Goal: Transaction & Acquisition: Obtain resource

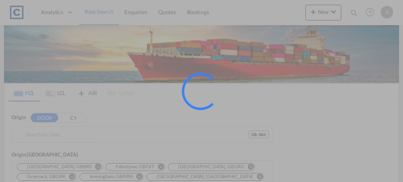
type input "GB-B66, Sandwell"
type input "[GEOGRAPHIC_DATA], PKKHI"
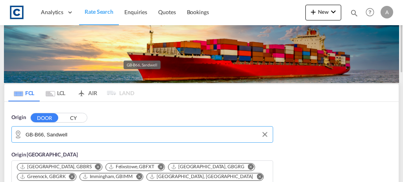
click at [99, 132] on input "GB-B66, Sandwell" at bounding box center [147, 135] width 243 height 12
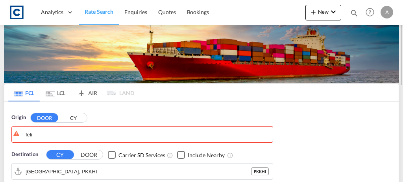
click at [79, 118] on button "CY" at bounding box center [73, 118] width 28 height 9
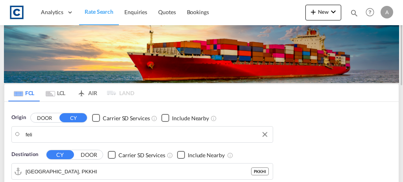
click at [60, 137] on body "Analytics Dashboard Rate Search Enquiries Quotes Bookings" at bounding box center [201, 91] width 403 height 182
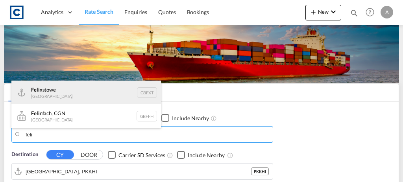
click at [54, 93] on div "Feli xstowe [GEOGRAPHIC_DATA] GBFXT" at bounding box center [86, 93] width 150 height 24
type input "Felixstowe, GBFXT"
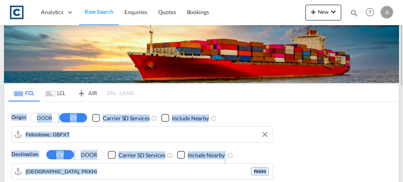
drag, startPoint x: 403, startPoint y: 46, endPoint x: 394, endPoint y: 85, distance: 39.6
click at [394, 85] on md-content "Analytics Dashboard Rate Search Enquiries Quotes Bookings New Quote Bookings" at bounding box center [201, 91] width 403 height 182
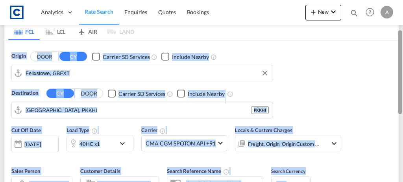
drag, startPoint x: 401, startPoint y: 71, endPoint x: 399, endPoint y: 99, distance: 28.0
click at [399, 99] on div at bounding box center [400, 72] width 4 height 84
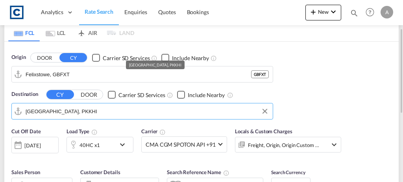
click at [101, 111] on input "[GEOGRAPHIC_DATA], PKKHI" at bounding box center [147, 112] width 243 height 12
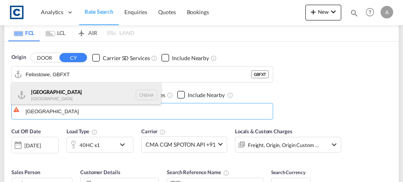
click at [79, 93] on div "Shanghai [GEOGRAPHIC_DATA] [GEOGRAPHIC_DATA]" at bounding box center [86, 95] width 150 height 24
type input "[GEOGRAPHIC_DATA], [GEOGRAPHIC_DATA]"
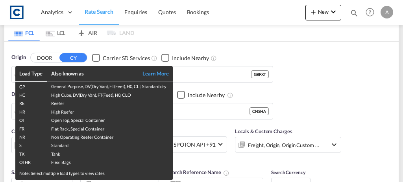
click at [98, 150] on td "Tank" at bounding box center [110, 153] width 126 height 8
click at [198, 123] on div "Load Type Also known as Learn More GP General Purpose, DV(Dry Van), FT(Feet), H…" at bounding box center [201, 91] width 403 height 182
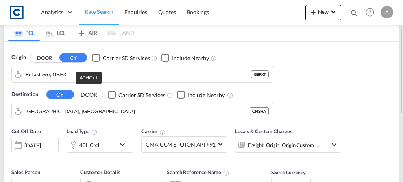
click at [92, 145] on div "40HC x1" at bounding box center [90, 145] width 20 height 11
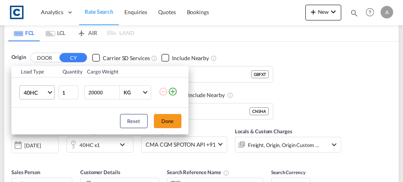
click at [32, 96] on span "40HC" at bounding box center [35, 93] width 23 height 8
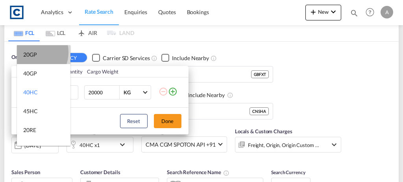
click at [32, 52] on div "20GP" at bounding box center [30, 55] width 14 height 8
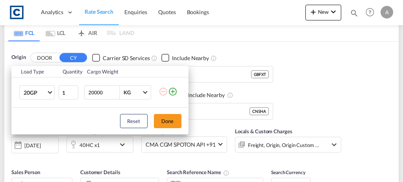
click at [172, 94] on md-icon "icon-plus-circle-outline" at bounding box center [172, 91] width 9 height 9
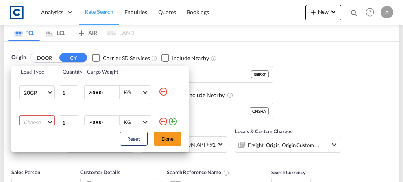
click at [43, 119] on md-select "Choose 20GP 40GP 40HC 45HC 20RE 40RE 40HR 20OT 40OT 20FR 40FR 40NR 20NR 45S 20T…" at bounding box center [36, 122] width 35 height 14
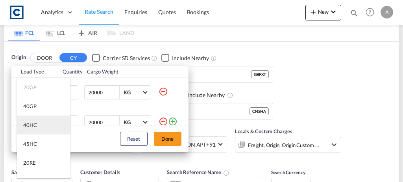
click at [40, 124] on md-option "40HC" at bounding box center [44, 125] width 54 height 19
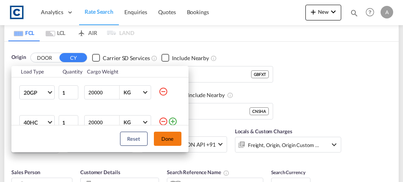
scroll to position [4, 0]
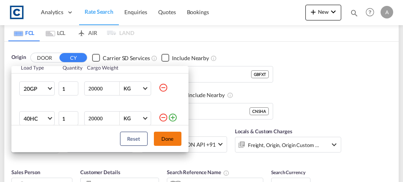
click at [173, 136] on button "Done" at bounding box center [168, 139] width 28 height 14
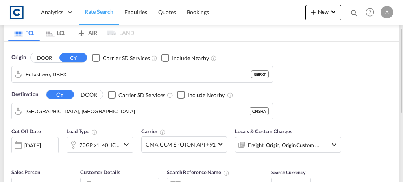
click at [377, 94] on div "Origin DOOR CY Carrier SD Services Include Nearby Felixstowe, GBFXT GBFXT Desti…" at bounding box center [201, 83] width 395 height 82
drag, startPoint x: 403, startPoint y: 59, endPoint x: 386, endPoint y: 110, distance: 54.1
click at [386, 110] on md-content "Analytics Dashboard Rate Search Enquiries Quotes Bookings New Quote Bookings" at bounding box center [201, 91] width 403 height 182
click at [362, 112] on div "Origin DOOR CY Carrier SD Services Include Nearby Felixstowe, GBFXT GBFXT Desti…" at bounding box center [201, 83] width 395 height 82
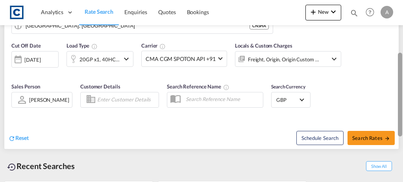
scroll to position [165, 0]
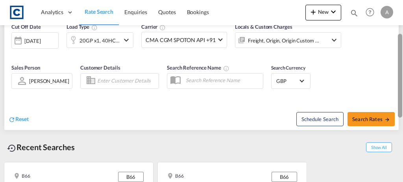
drag, startPoint x: 401, startPoint y: 87, endPoint x: 395, endPoint y: 135, distance: 49.2
click at [395, 135] on md-content "Analytics Dashboard Rate Search Enquiries Quotes Bookings New Quote Bookings" at bounding box center [201, 91] width 403 height 182
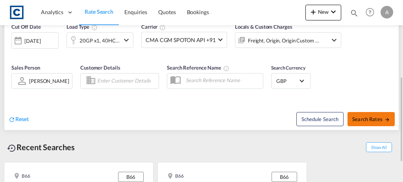
click at [359, 122] on button "Search Rates" at bounding box center [371, 119] width 47 height 14
type input "GBFXT to CNSHA / [DATE]"
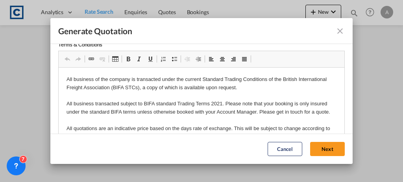
scroll to position [77, 0]
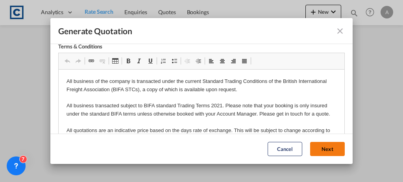
click at [312, 153] on button "Next" at bounding box center [327, 150] width 35 height 14
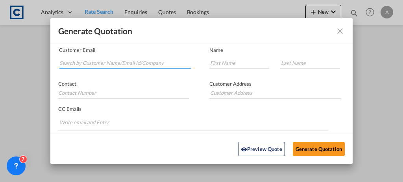
click at [80, 66] on input "Search by Customer Name/Email Id/Company" at bounding box center [125, 63] width 132 height 12
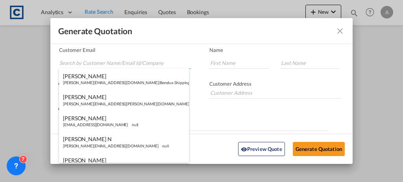
paste input "[PERSON_NAME][EMAIL_ADDRESS][PERSON_NAME][DOMAIN_NAME]"
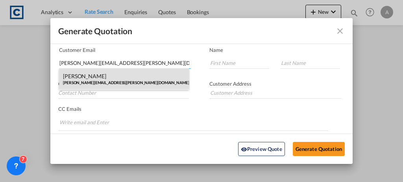
type input "[PERSON_NAME][EMAIL_ADDRESS][PERSON_NAME][DOMAIN_NAME]"
click at [149, 84] on div "[PERSON_NAME] [PERSON_NAME][EMAIL_ADDRESS][PERSON_NAME][DOMAIN_NAME] | [PERSON_…" at bounding box center [124, 79] width 130 height 21
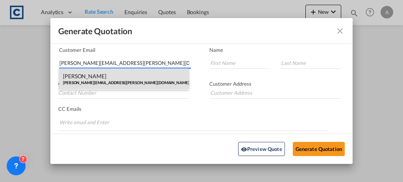
type input "[PERSON_NAME] Logisitcs"
type input "[PERSON_NAME]"
type input "Locarno"
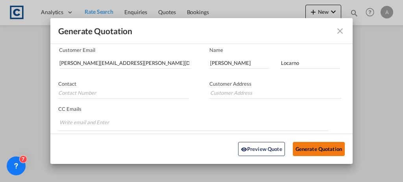
click at [307, 149] on button "Generate Quotation" at bounding box center [319, 149] width 52 height 14
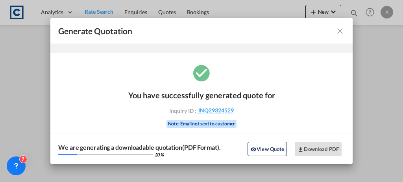
scroll to position [26, 0]
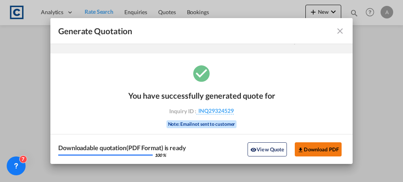
click at [307, 149] on button "Download PDF" at bounding box center [318, 150] width 47 height 14
